Goal: Information Seeking & Learning: Check status

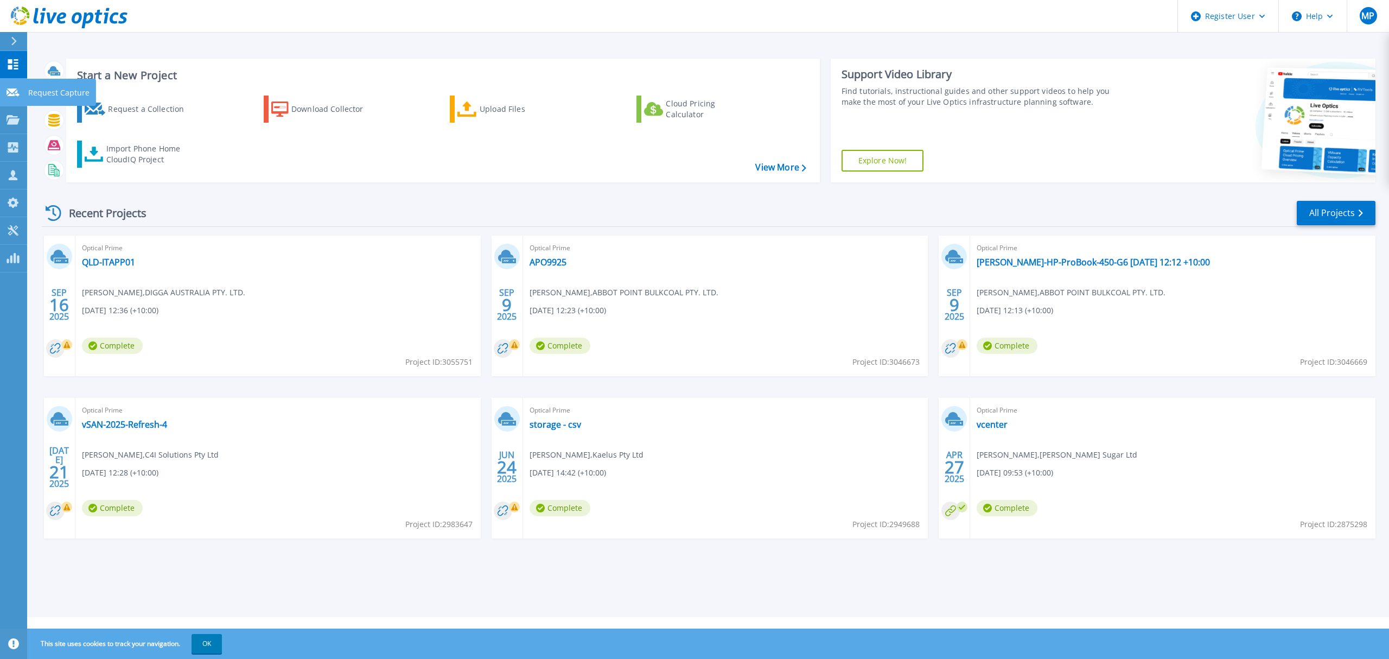
click at [16, 85] on link "Request Capture Request Capture" at bounding box center [13, 93] width 27 height 28
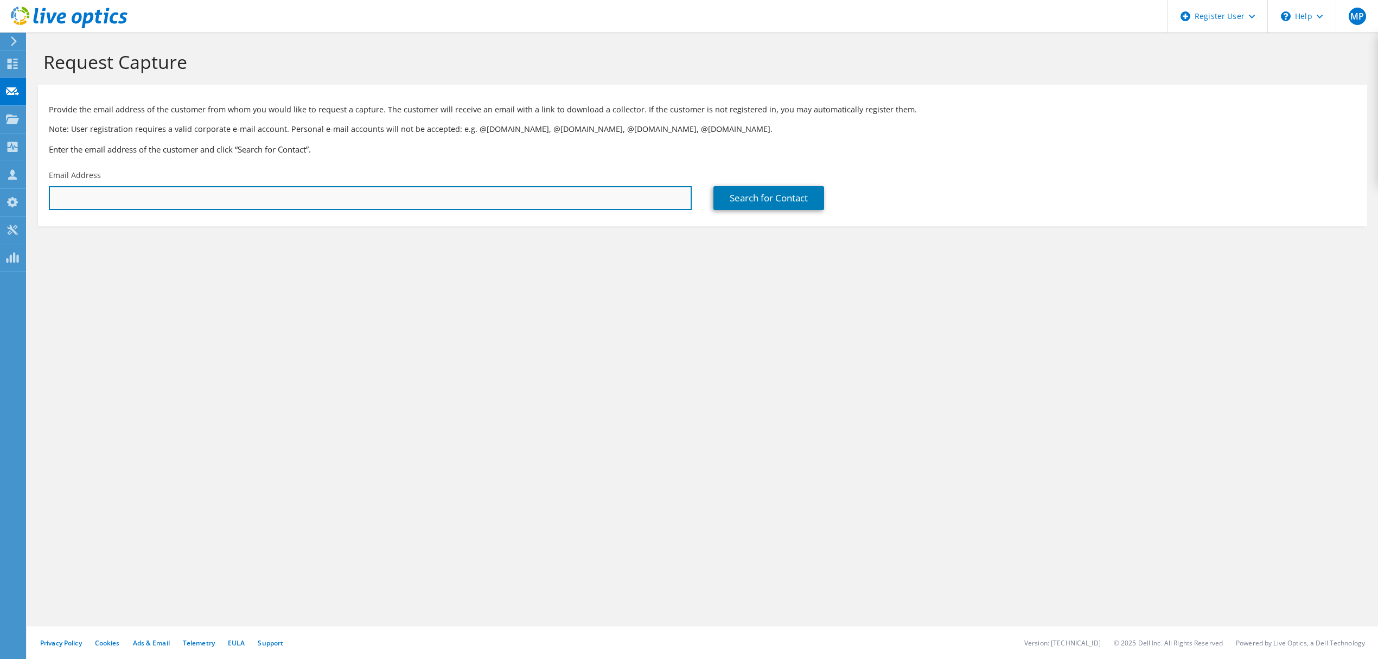
click at [124, 201] on input "text" at bounding box center [370, 198] width 643 height 24
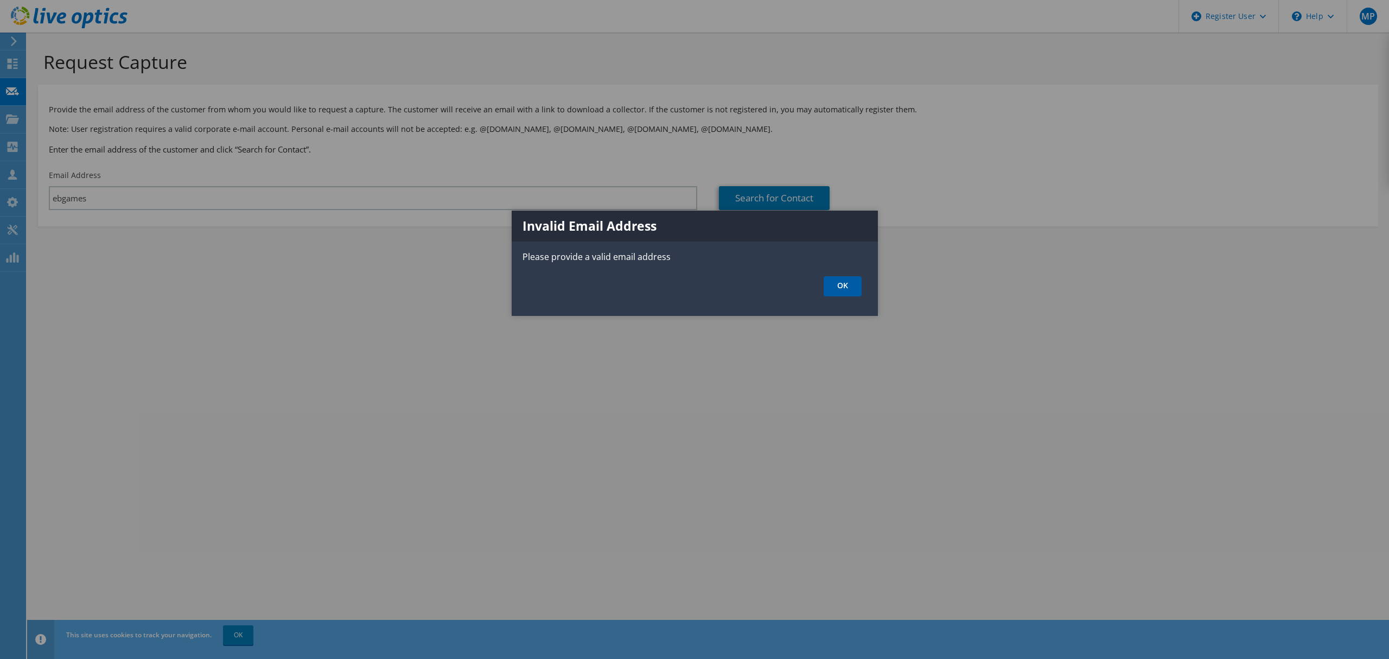
click at [837, 283] on link "OK" at bounding box center [843, 286] width 38 height 20
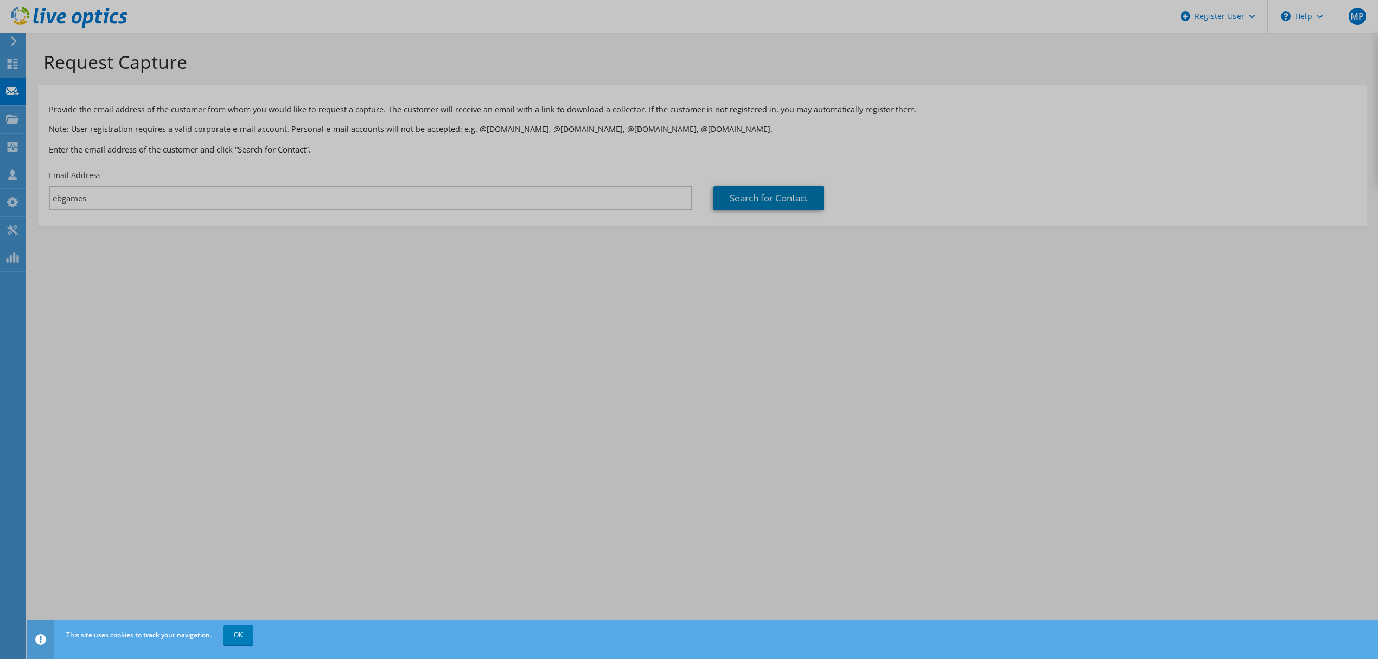
click at [412, 209] on div at bounding box center [689, 329] width 1378 height 659
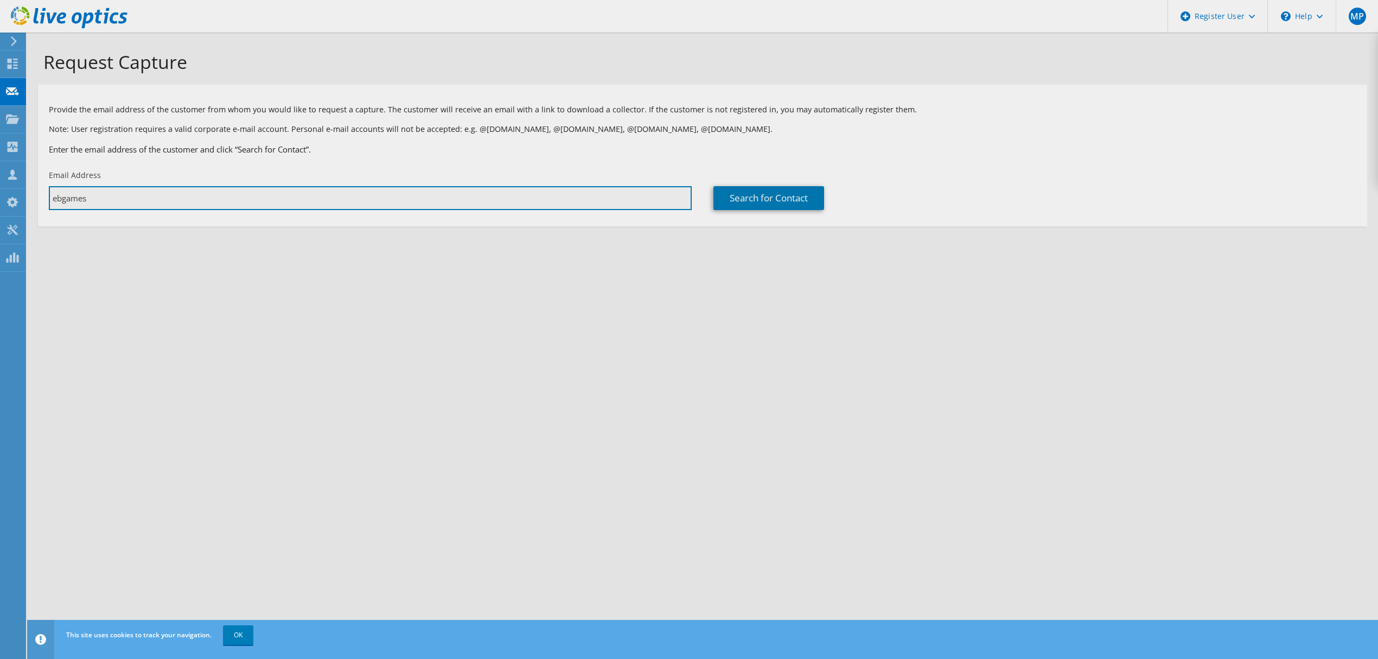
drag, startPoint x: 398, startPoint y: 200, endPoint x: 261, endPoint y: 200, distance: 137.3
click at [276, 199] on div "Request Capture Provide the email address of the customer from whom you would l…" at bounding box center [702, 346] width 1351 height 626
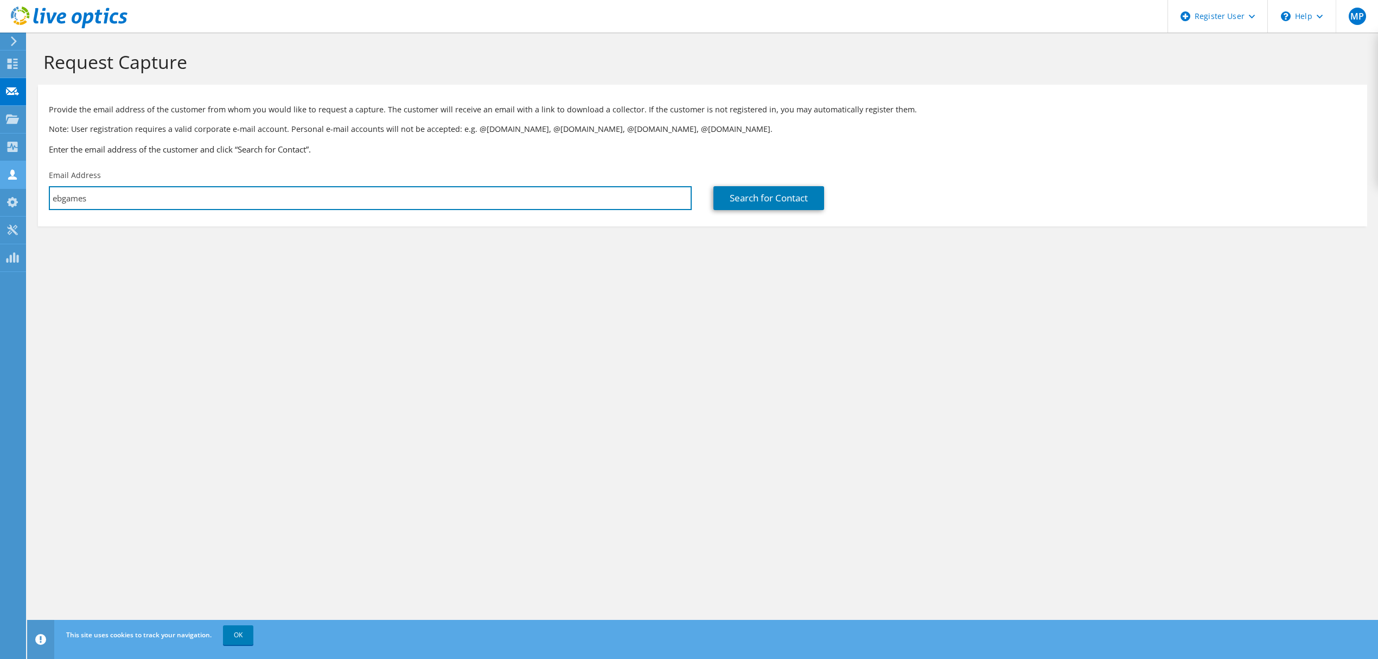
drag, startPoint x: 256, startPoint y: 200, endPoint x: 18, endPoint y: 176, distance: 238.9
click at [96, 199] on input "ebgames" at bounding box center [370, 198] width 643 height 24
type input "e"
click at [161, 239] on section "Request Capture Provide the email address of the customer from whom you would l…" at bounding box center [702, 157] width 1351 height 248
click at [291, 184] on div "Email Address" at bounding box center [370, 189] width 665 height 51
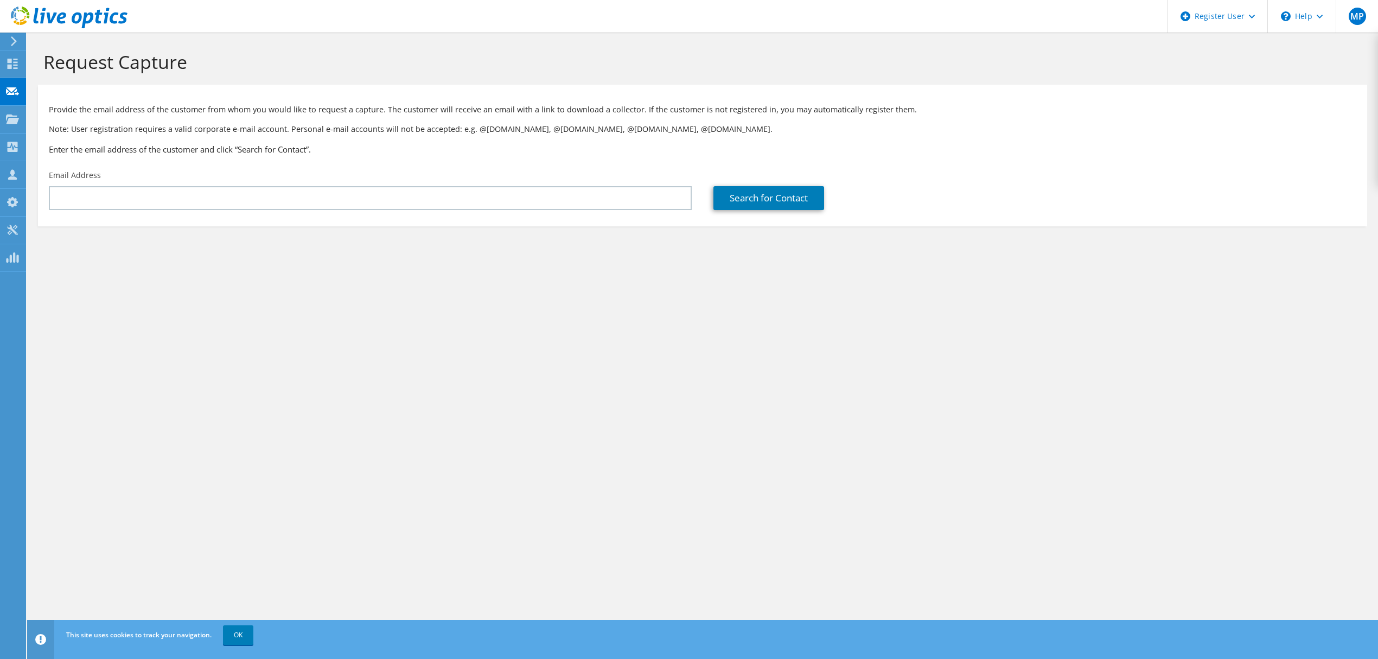
click at [291, 184] on div "Email Address" at bounding box center [370, 189] width 665 height 51
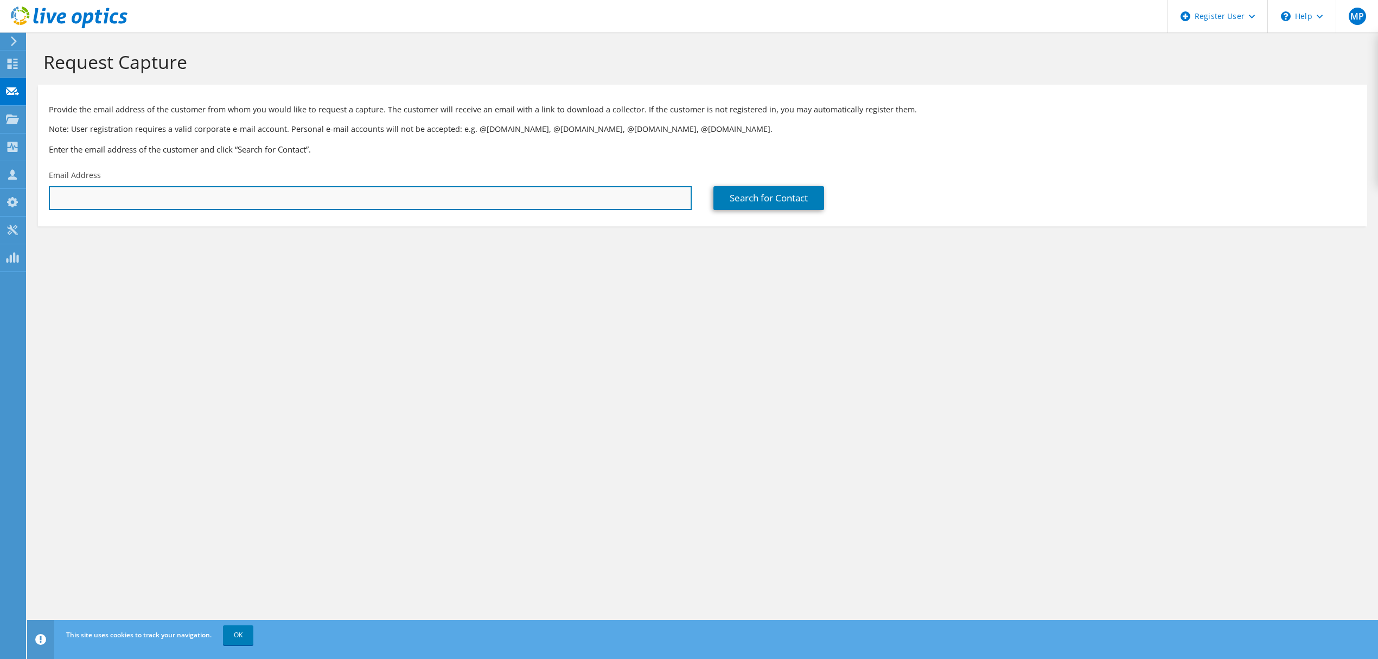
click at [298, 193] on input "text" at bounding box center [370, 198] width 643 height 24
paste input "[EMAIL_ADDRESS][DOMAIN_NAME]"
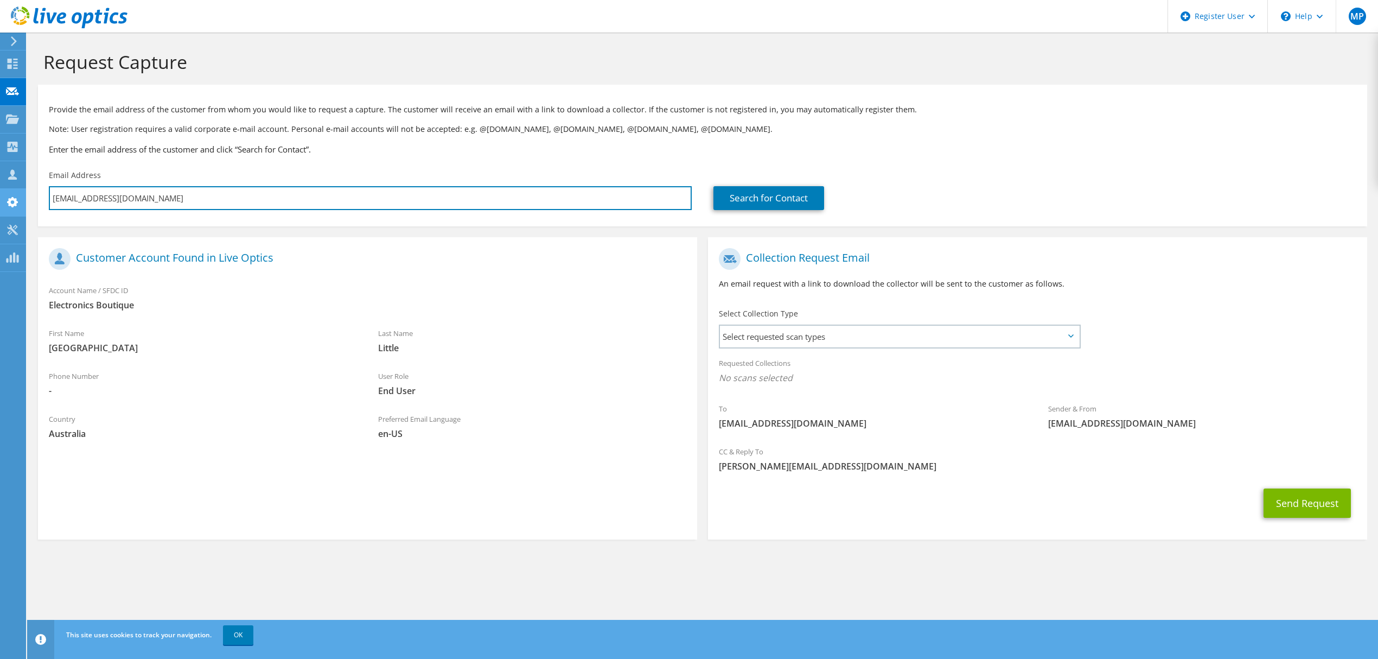
type input "[EMAIL_ADDRESS][DOMAIN_NAME]"
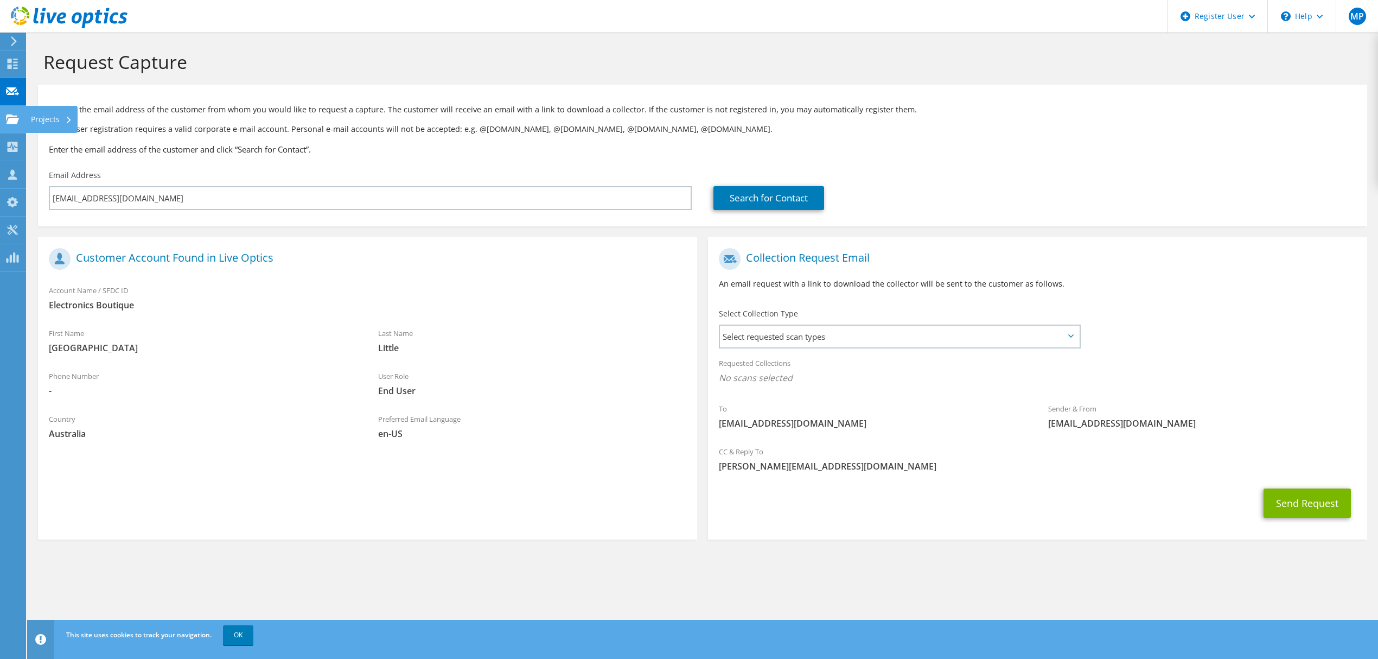
click at [27, 118] on div "Projects" at bounding box center [52, 119] width 52 height 27
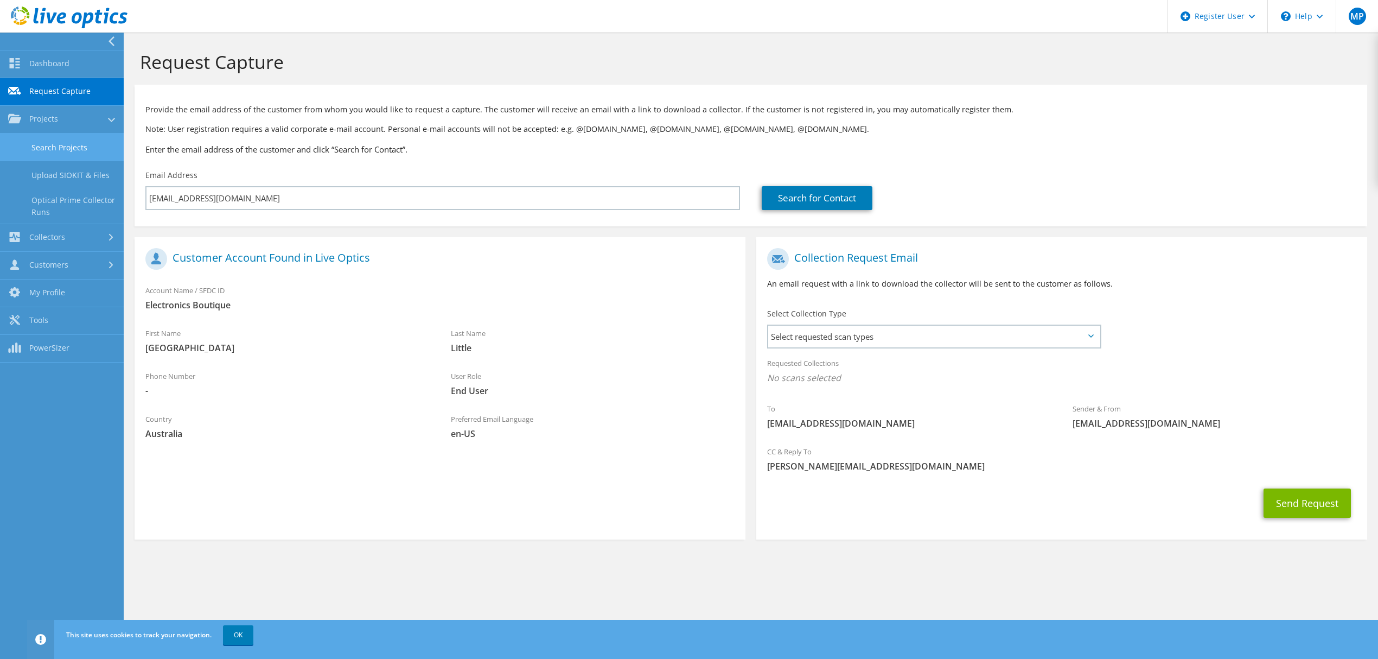
click at [53, 152] on link "Search Projects" at bounding box center [62, 147] width 124 height 28
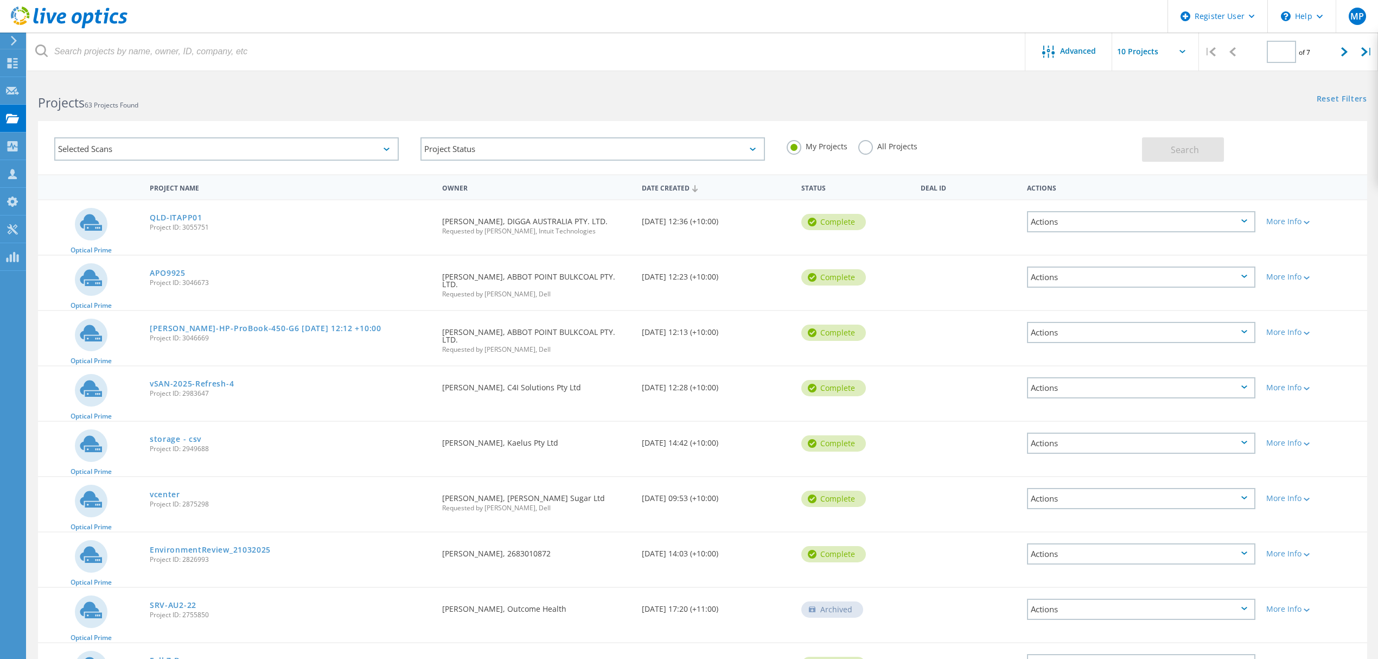
type input "1"
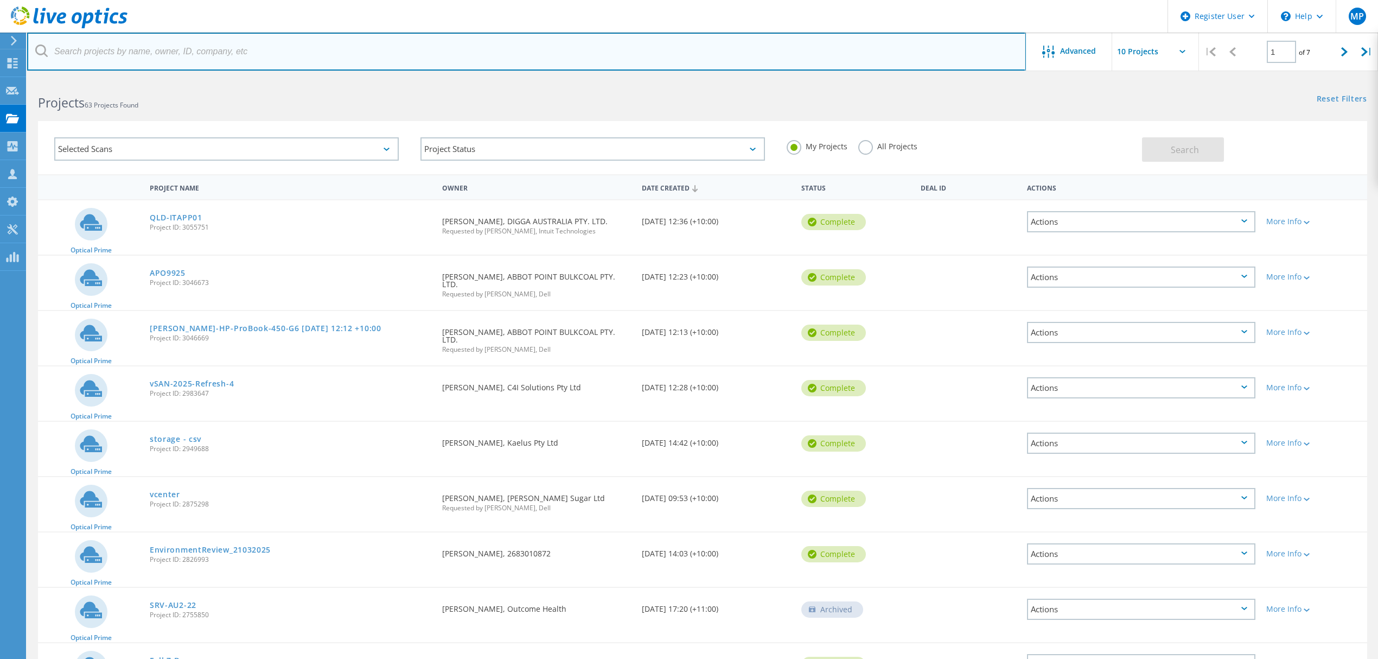
click at [175, 47] on input "text" at bounding box center [526, 52] width 999 height 38
paste input "[EMAIL_ADDRESS][DOMAIN_NAME]"
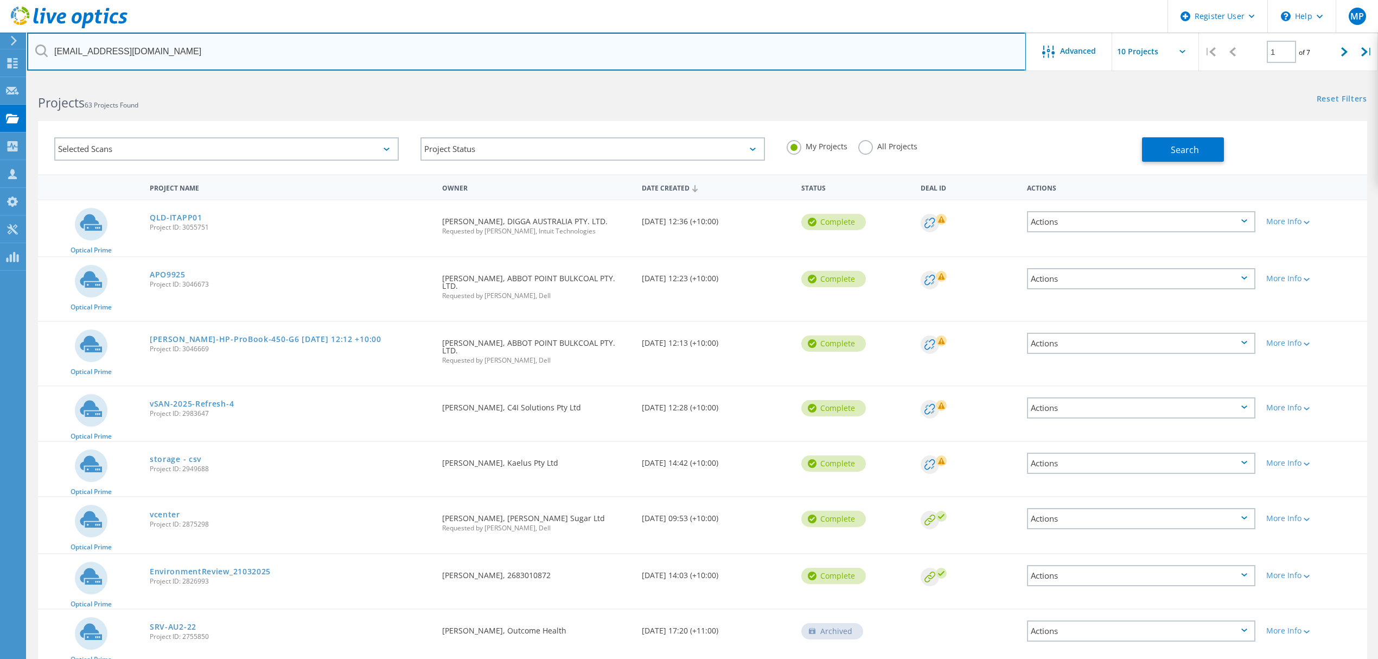
type input "[EMAIL_ADDRESS][DOMAIN_NAME]"
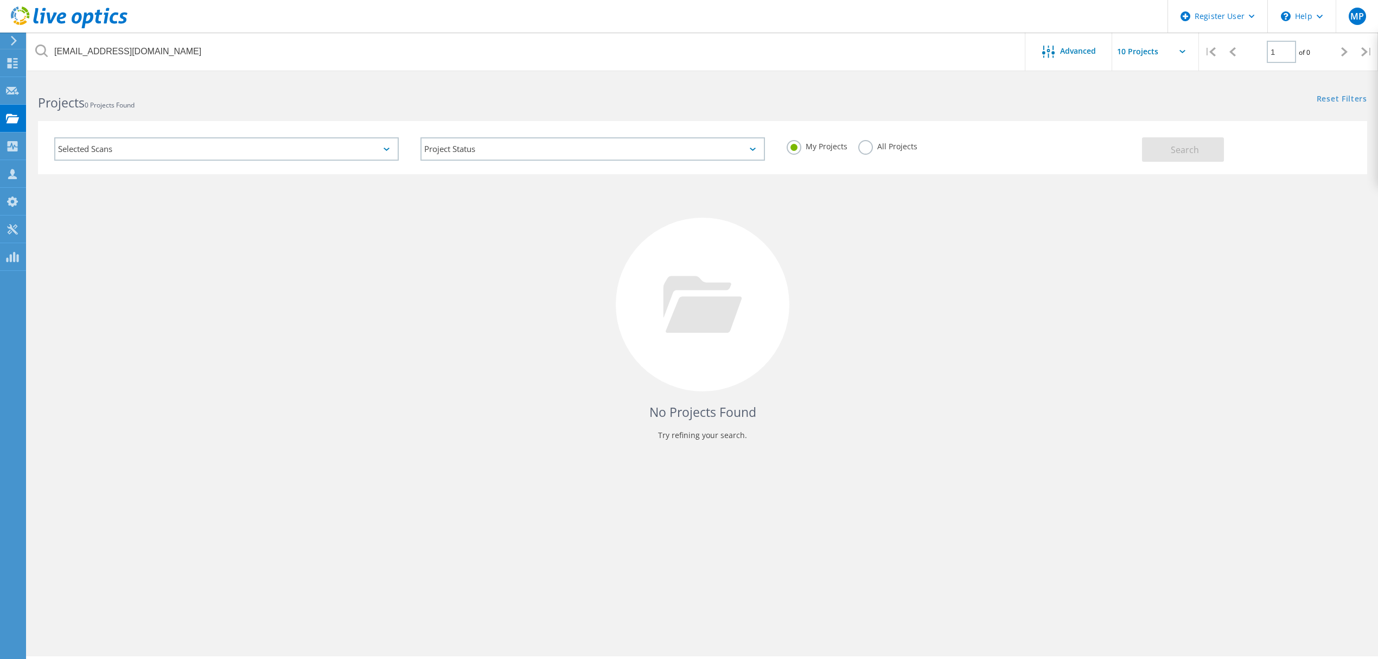
click at [326, 158] on div "Selected Scans" at bounding box center [226, 148] width 345 height 23
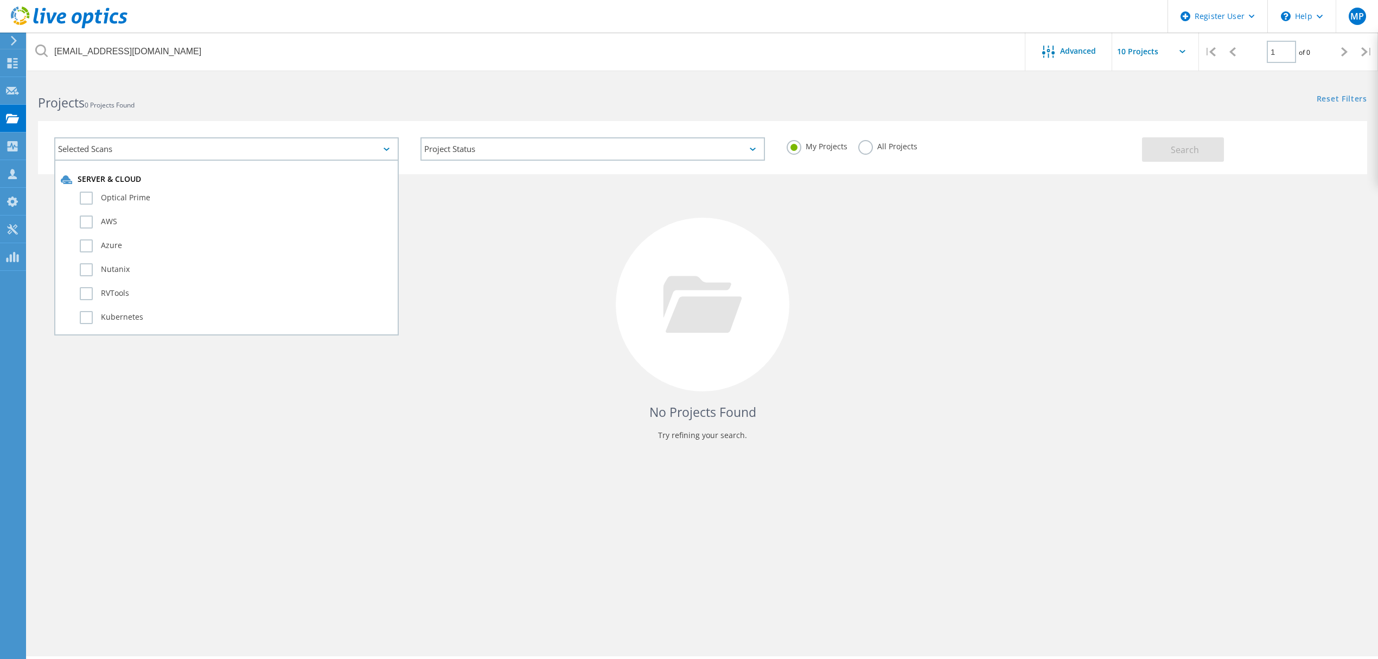
click at [221, 179] on div "Server & Cloud" at bounding box center [227, 179] width 332 height 11
click at [217, 187] on div "Server & Cloud Optical Prime AWS Azure Nutanix RVTools Kubernetes" at bounding box center [227, 253] width 332 height 158
click at [191, 192] on label "Optical Prime" at bounding box center [236, 198] width 313 height 13
click at [0, 0] on input "Optical Prime" at bounding box center [0, 0] width 0 height 0
click at [563, 135] on div "Project Status In Progress Complete Published Anonymous Archived Error" at bounding box center [593, 148] width 366 height 45
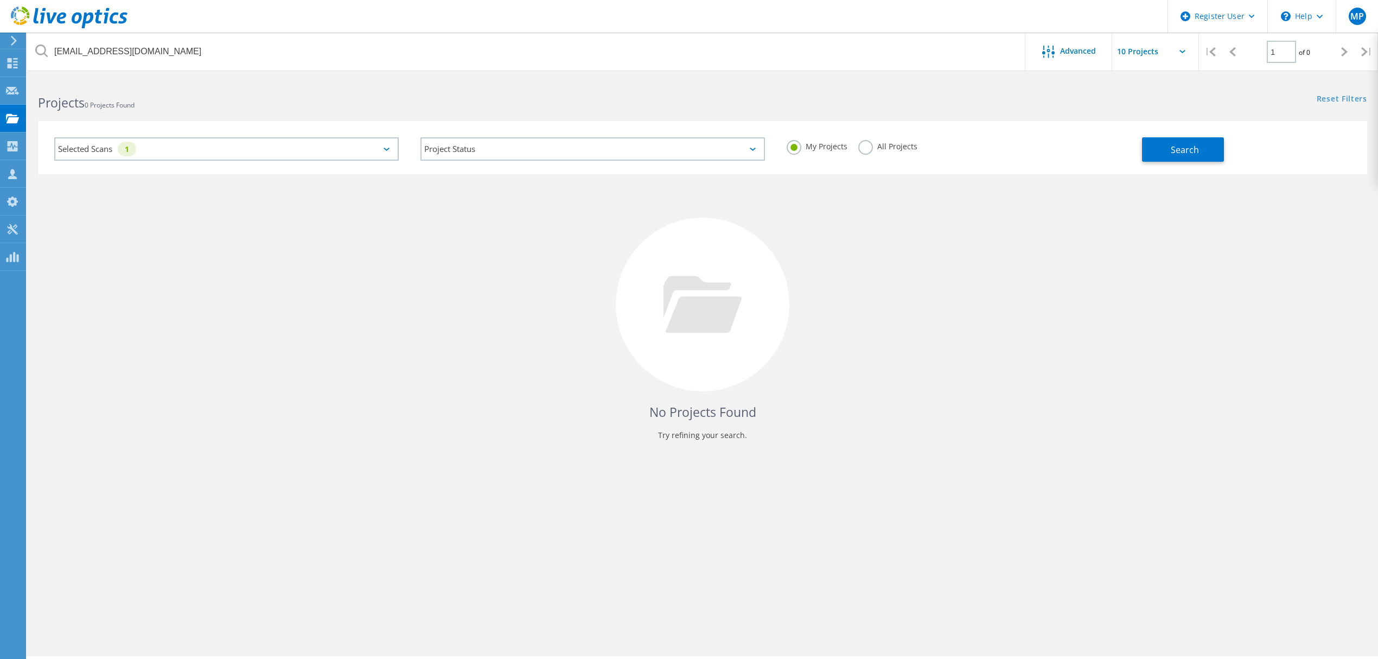
click at [888, 142] on label "All Projects" at bounding box center [887, 145] width 59 height 10
click at [0, 0] on input "All Projects" at bounding box center [0, 0] width 0 height 0
click at [1127, 141] on div "My Projects All Projects" at bounding box center [959, 146] width 366 height 40
click at [1184, 142] on button "Search" at bounding box center [1183, 149] width 82 height 24
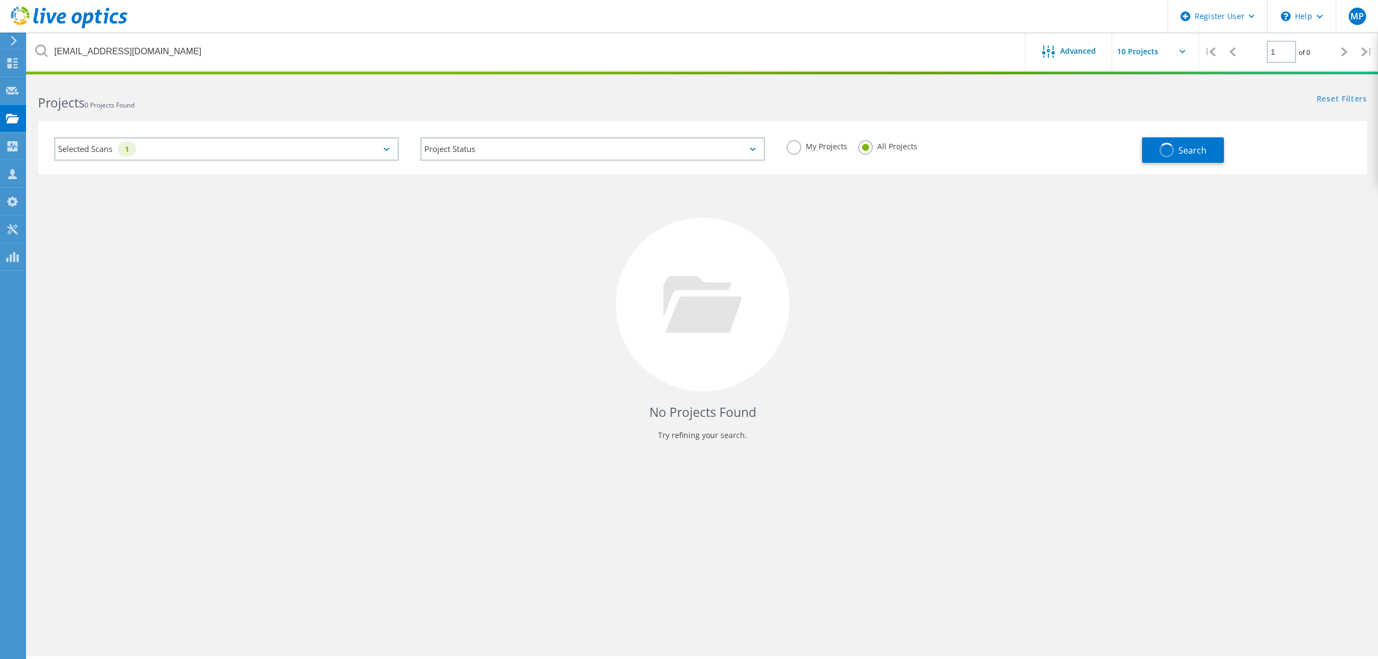
click at [267, 135] on div "Selected Scans 1" at bounding box center [226, 148] width 366 height 45
click at [266, 151] on div "Selected Scans 1" at bounding box center [226, 148] width 345 height 23
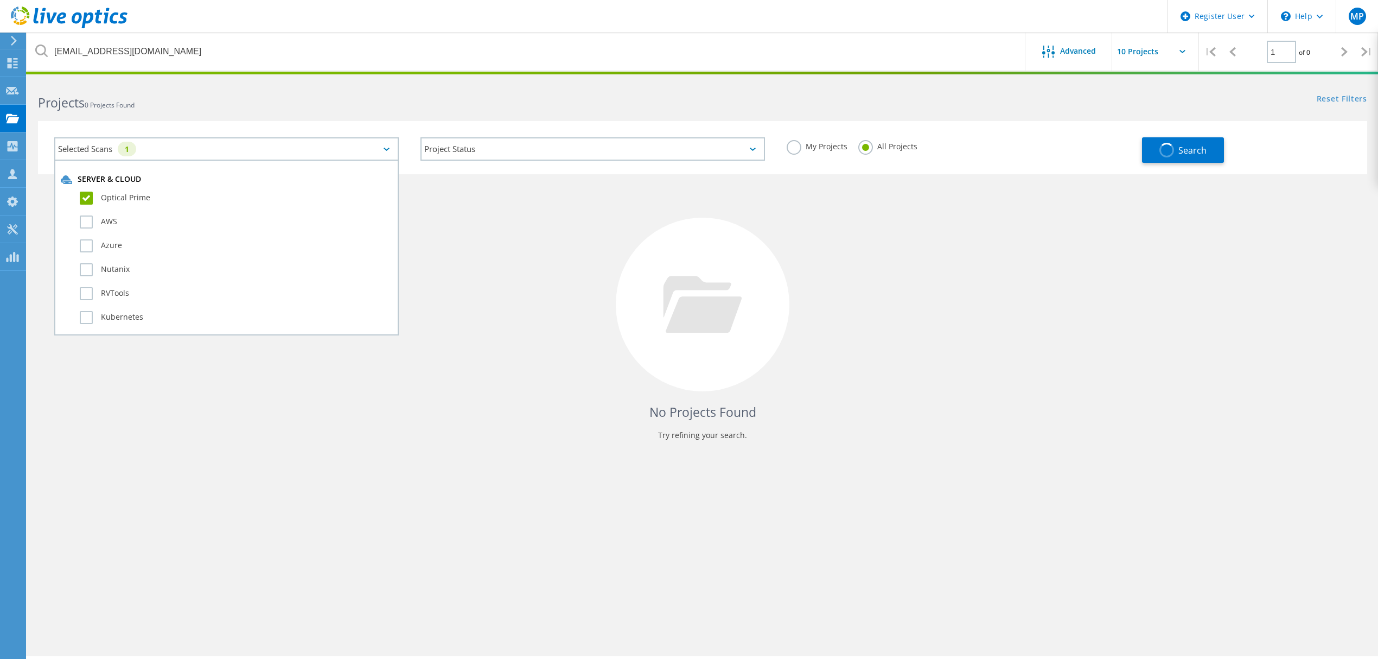
click at [81, 189] on div "Optical Prime" at bounding box center [227, 201] width 332 height 24
click at [89, 202] on label "Optical Prime" at bounding box center [236, 198] width 313 height 13
click at [0, 0] on input "Optical Prime" at bounding box center [0, 0] width 0 height 0
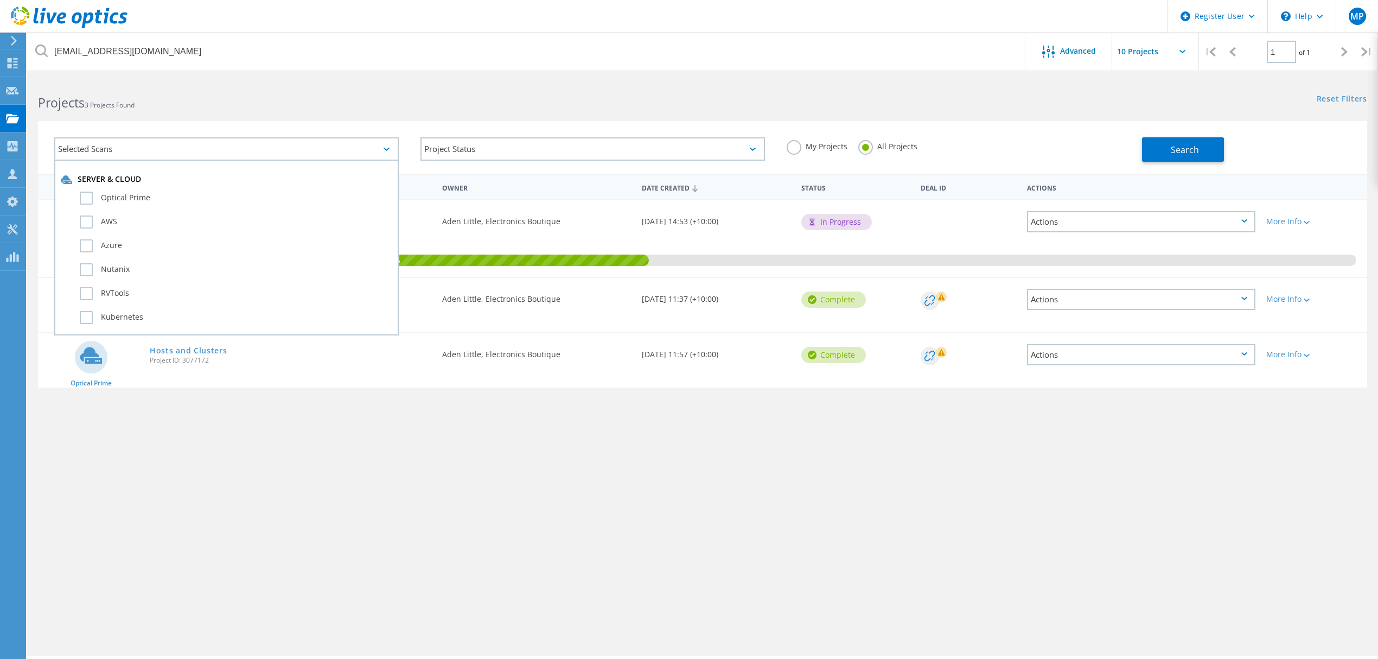
click at [1130, 226] on div "Actions" at bounding box center [1141, 221] width 228 height 21
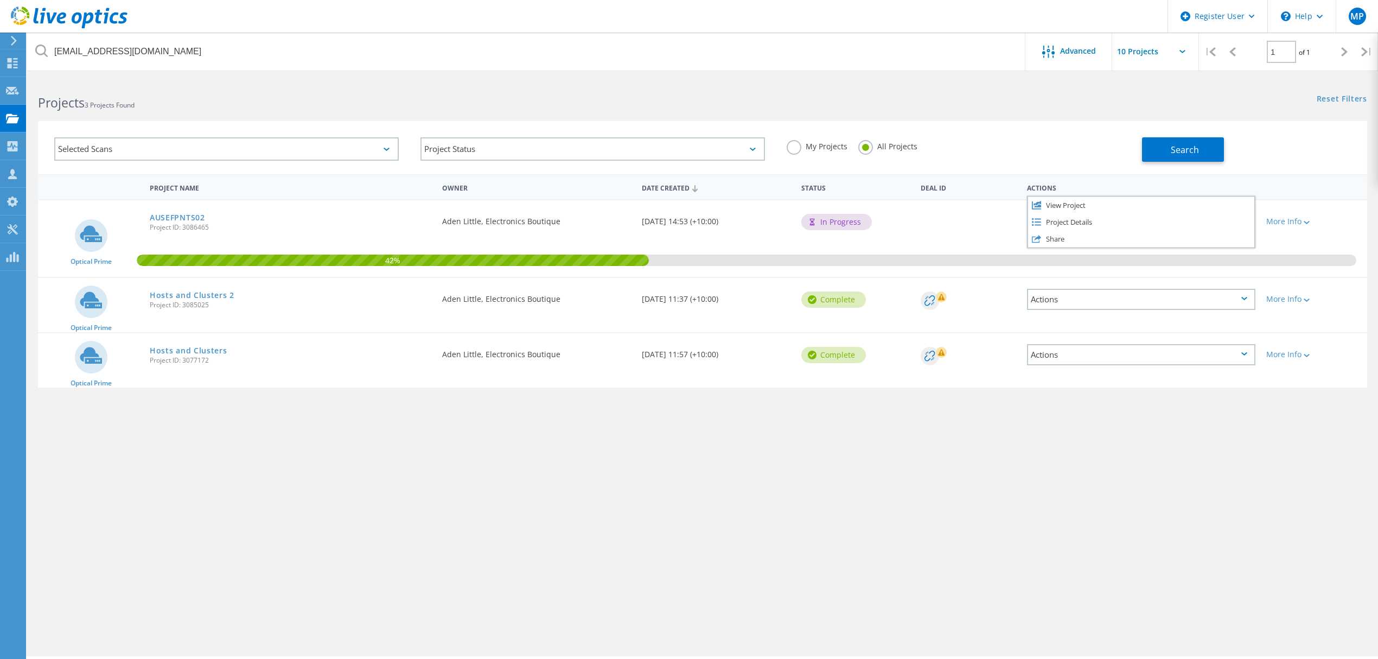
click at [979, 99] on div "Projects 3 Projects Found Reset Filters Show Filters" at bounding box center [702, 93] width 1351 height 29
